Goal: Task Accomplishment & Management: Use online tool/utility

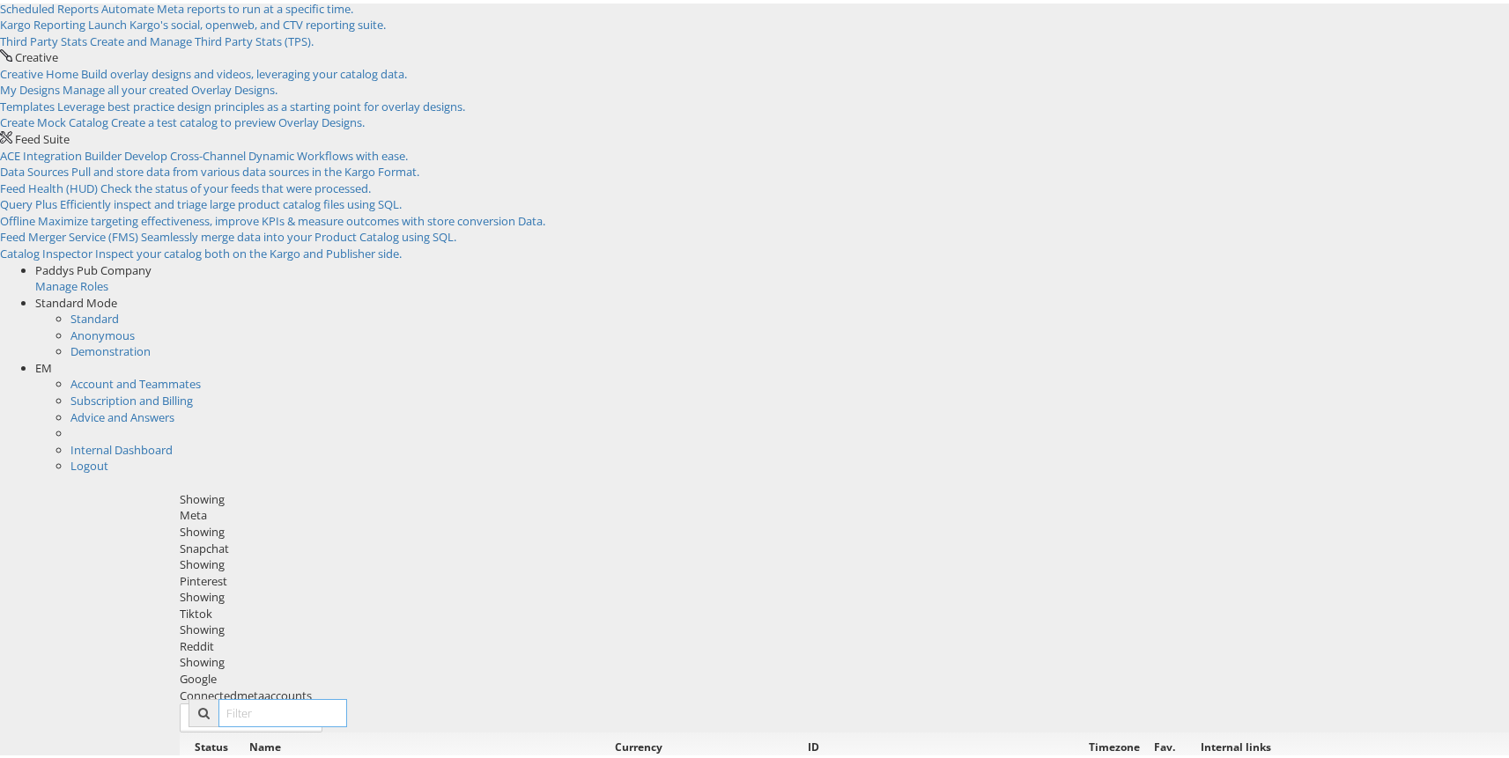
scroll to position [165, 0]
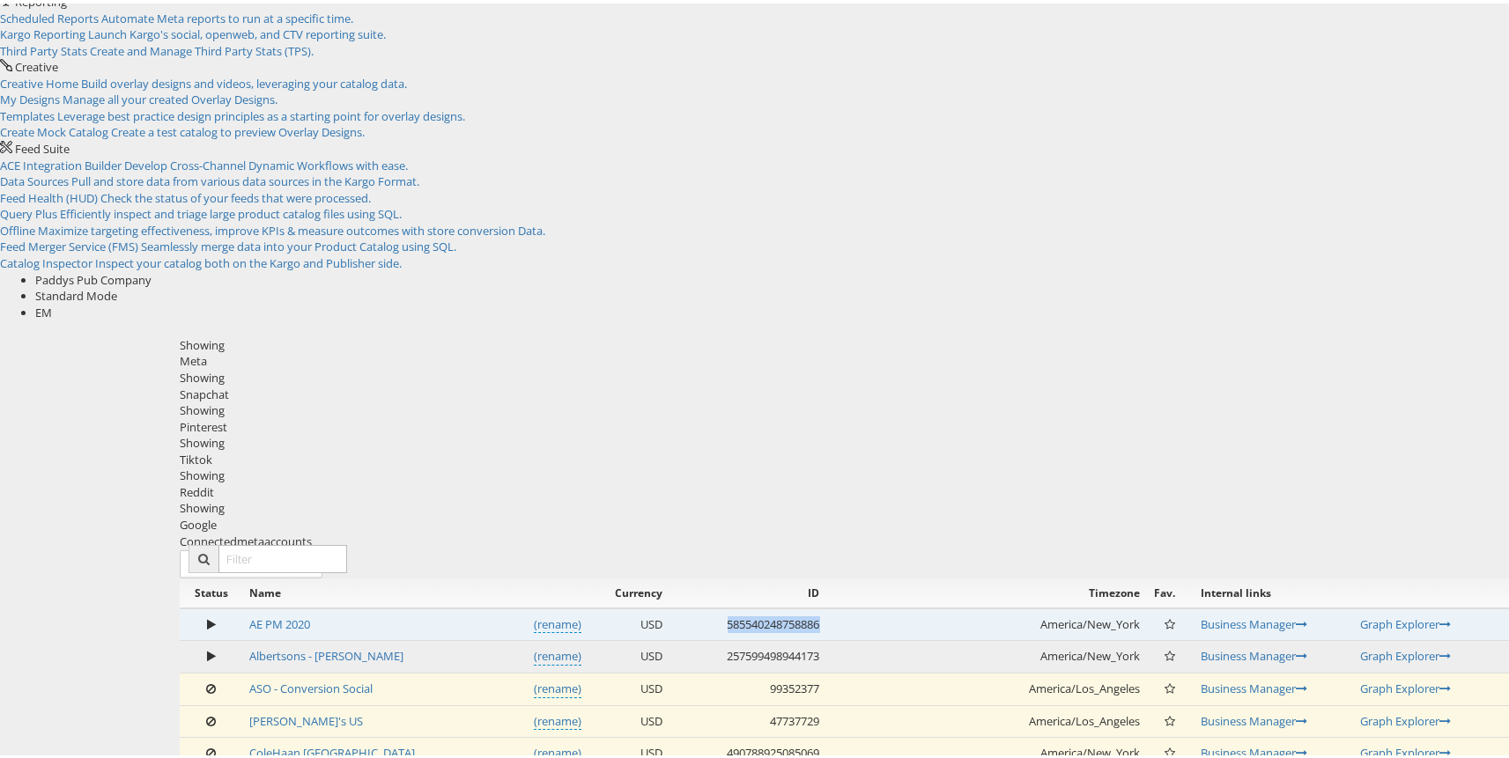
copy td "585540248758886"
click at [327, 605] on td "AE PM 2020 (rename)" at bounding box center [414, 621] width 345 height 33
click at [310, 613] on link "AE PM 2020" at bounding box center [279, 621] width 61 height 16
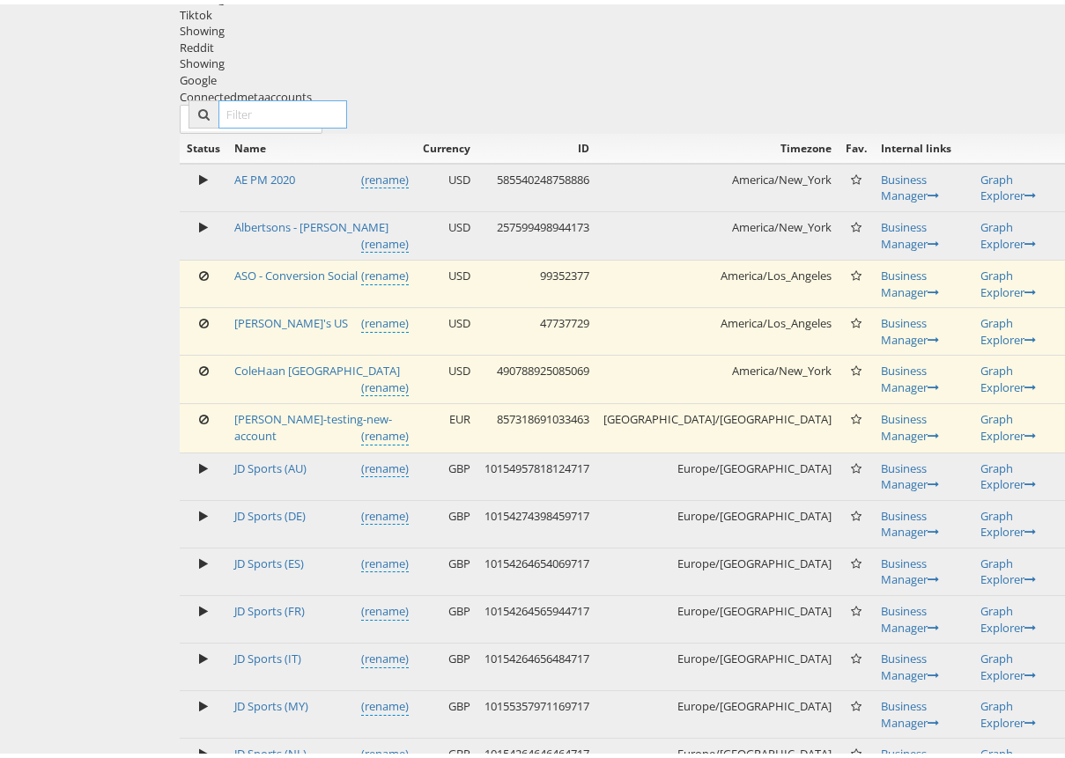
scroll to position [785, 0]
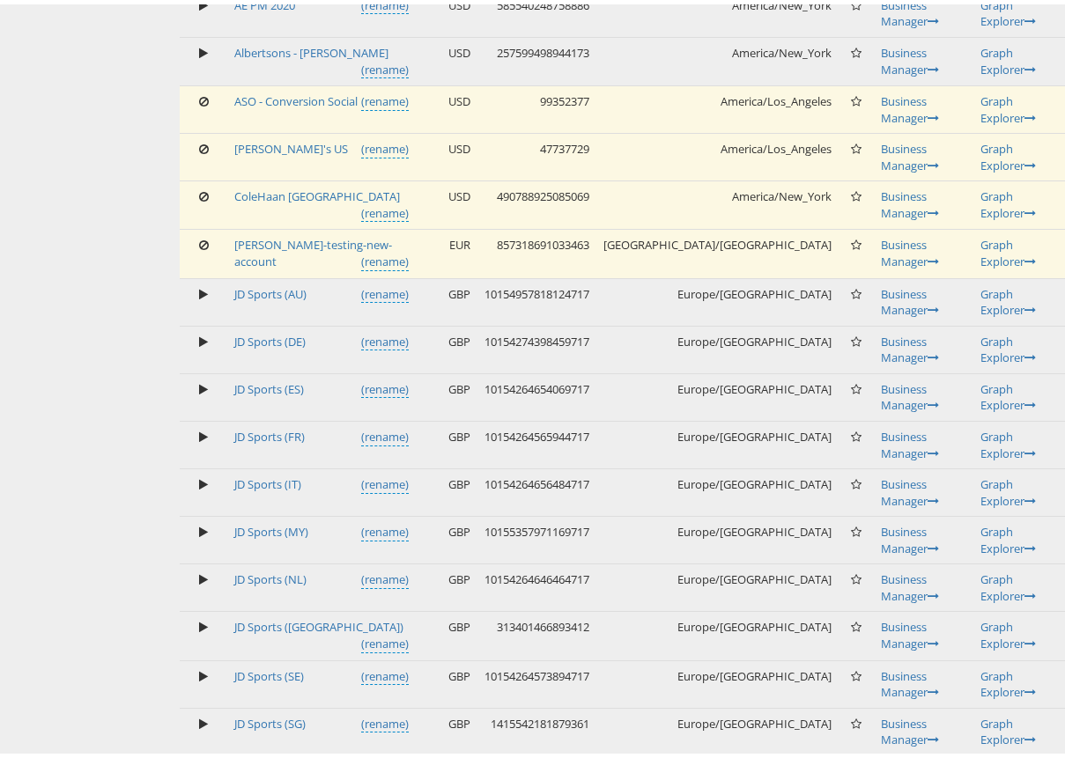
copy td "1063519103724566"
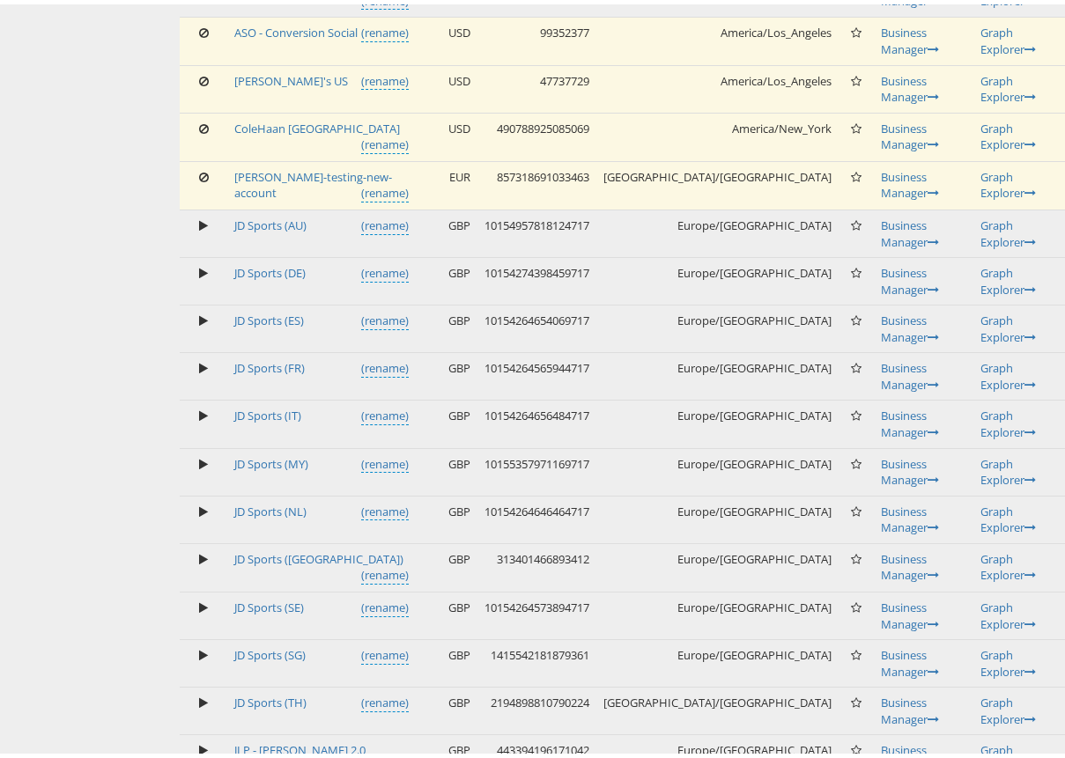
copy td "1004133309605220"
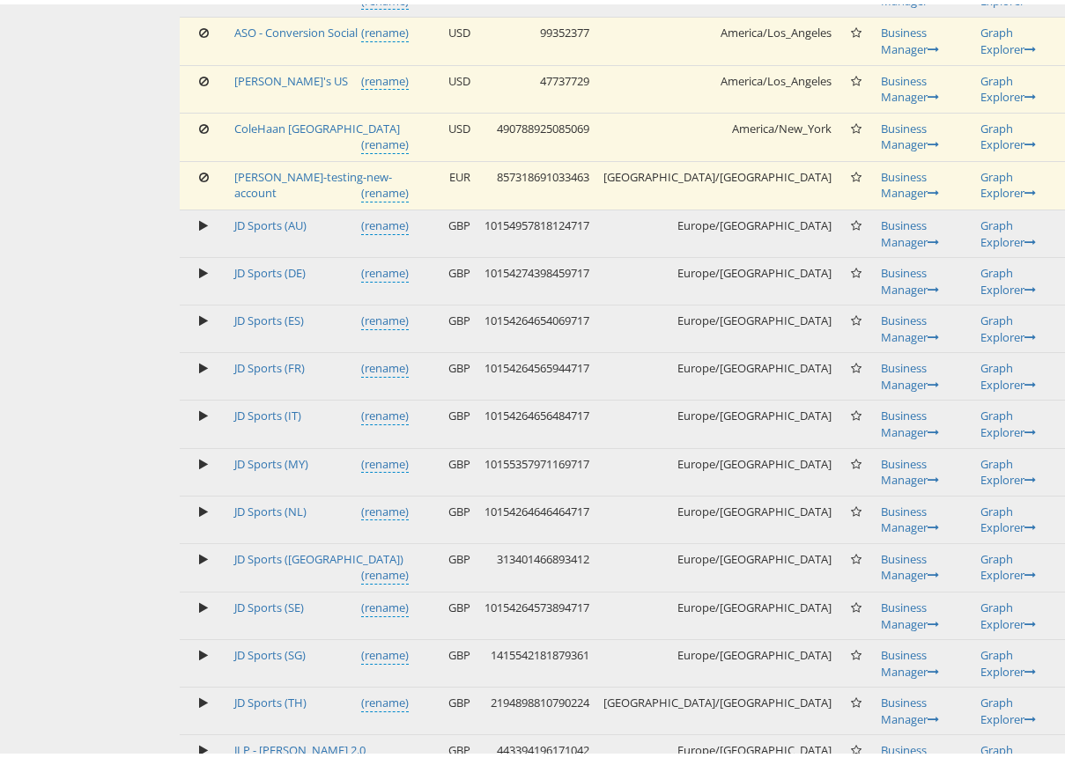
copy td "1063519103724566"
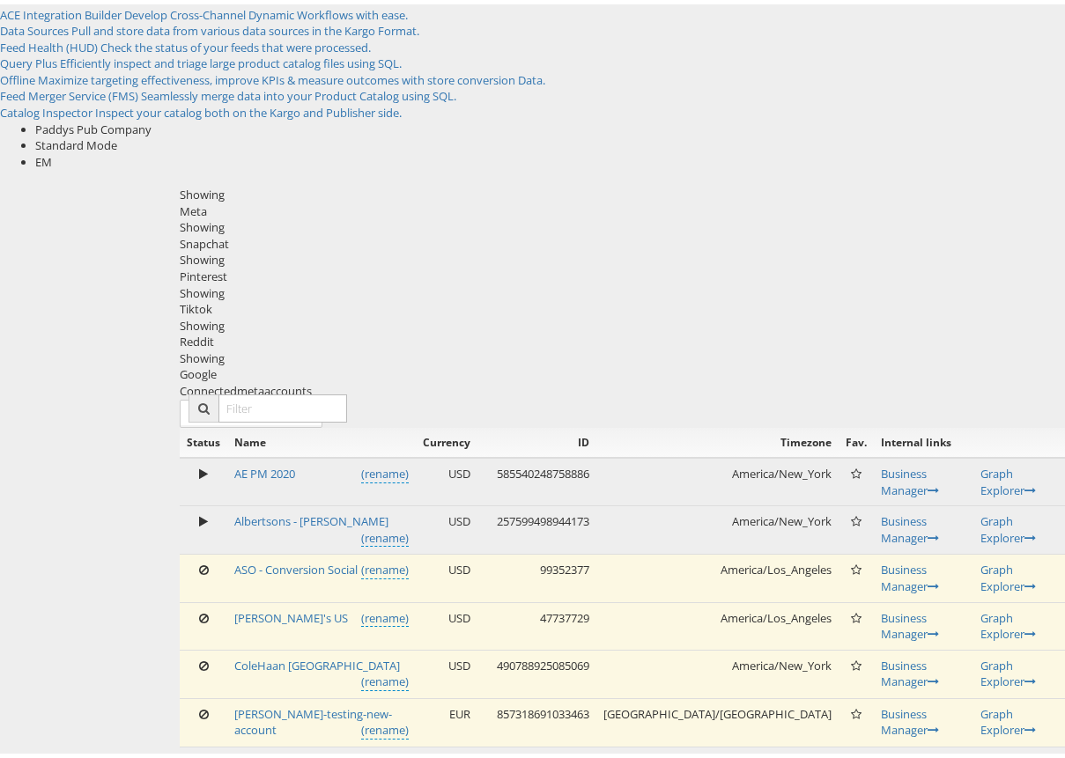
scroll to position [47, 0]
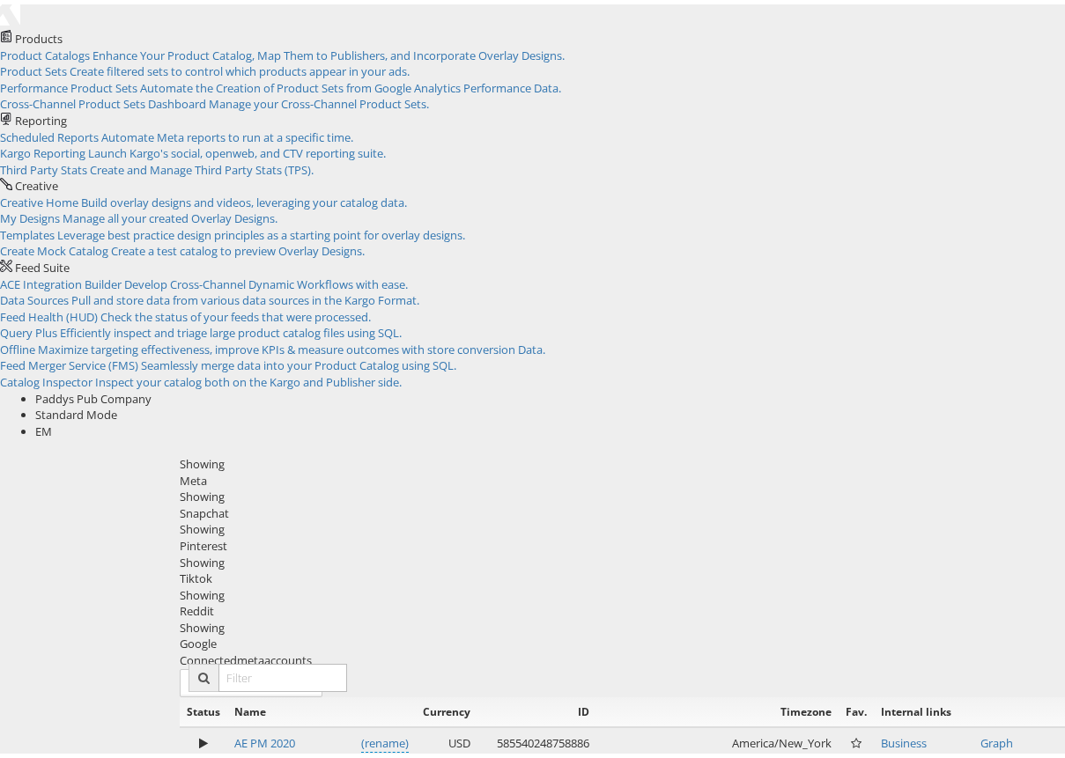
copy td "257599498944173"
